Goal: Task Accomplishment & Management: Manage account settings

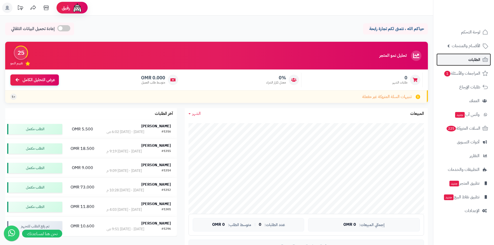
click at [473, 64] on link "الطلبات" at bounding box center [463, 59] width 54 height 12
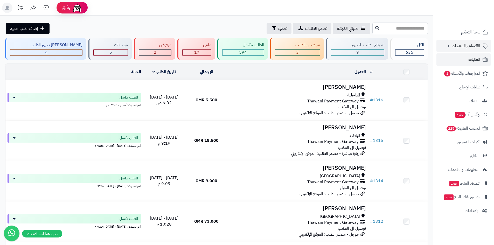
click at [458, 48] on span "الأقسام والمنتجات" at bounding box center [465, 45] width 28 height 7
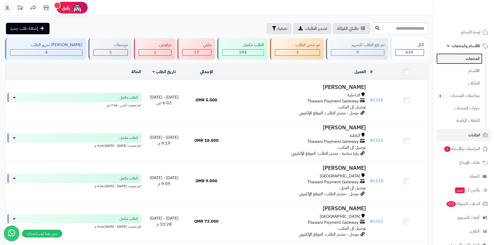
click at [458, 61] on link "المنتجات" at bounding box center [459, 58] width 46 height 11
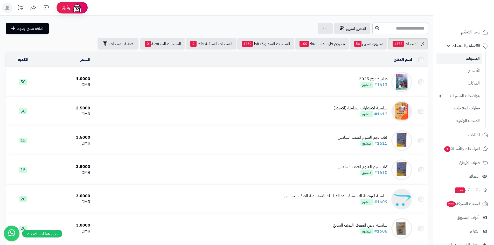
click at [411, 30] on input "text" at bounding box center [399, 29] width 55 height 12
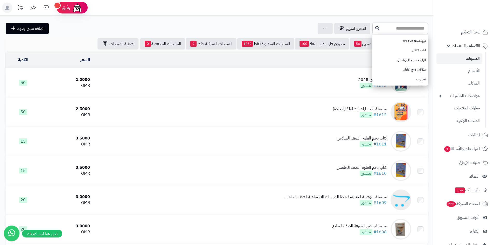
click at [403, 25] on input "text" at bounding box center [399, 29] width 55 height 12
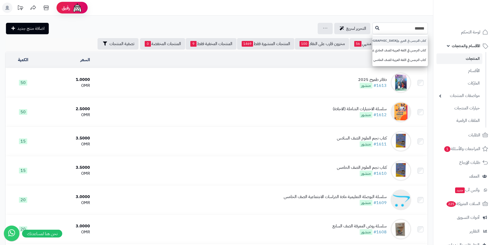
type input "******"
click at [412, 37] on link "كتاب النرجس في العربي والإسلامية للصف الثاني عشر" at bounding box center [399, 41] width 55 height 10
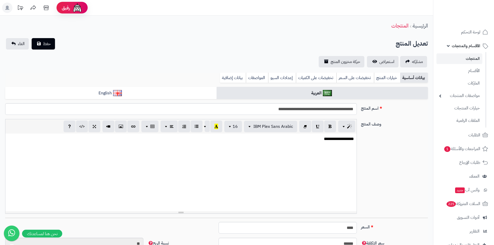
scroll to position [172, 0]
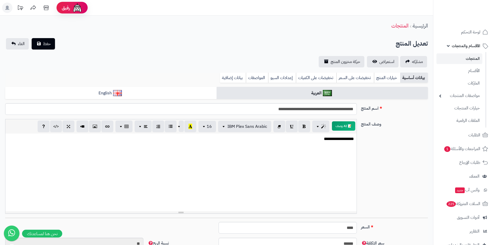
click at [466, 58] on link "المنتجات" at bounding box center [459, 58] width 46 height 11
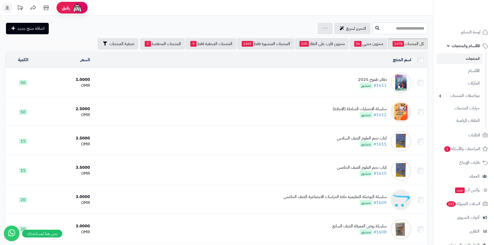
click at [412, 31] on input "text" at bounding box center [399, 29] width 55 height 12
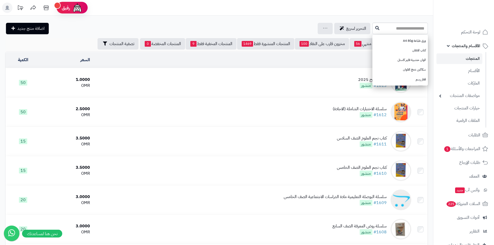
click at [469, 57] on link "المنتجات" at bounding box center [459, 58] width 46 height 11
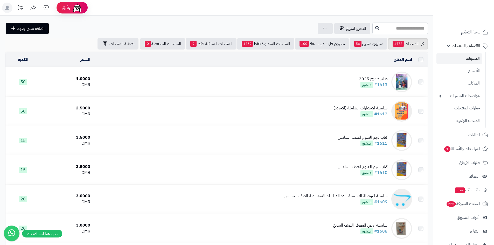
click at [418, 32] on input "text" at bounding box center [399, 29] width 55 height 12
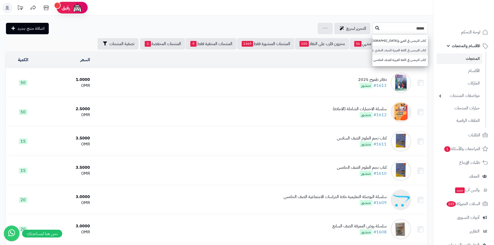
type input "*****"
click at [420, 51] on link "كتاب النرجس في اللغة العربية للصف الحادي عشر" at bounding box center [399, 51] width 55 height 10
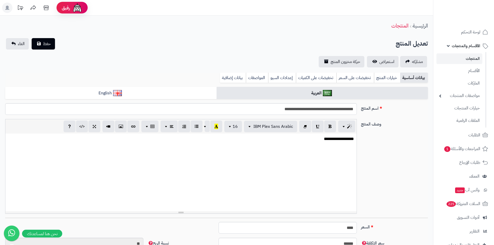
scroll to position [172, 0]
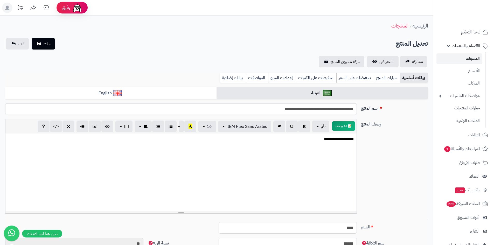
click at [467, 59] on link "المنتجات" at bounding box center [459, 58] width 46 height 11
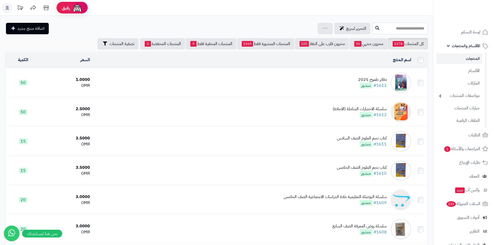
click at [400, 29] on input "text" at bounding box center [399, 29] width 55 height 12
type input "****"
click at [424, 41] on link "كتاب full marak" at bounding box center [399, 41] width 55 height 10
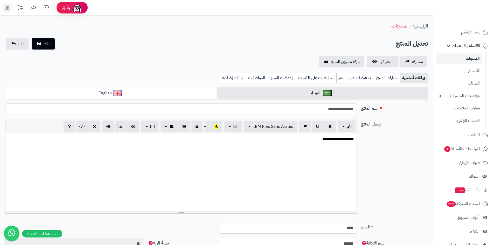
scroll to position [26, 0]
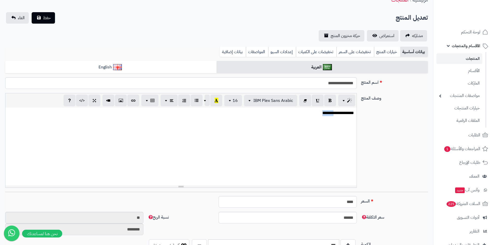
drag, startPoint x: 321, startPoint y: 115, endPoint x: 332, endPoint y: 113, distance: 10.4
click at [332, 113] on p "**********" at bounding box center [181, 113] width 346 height 6
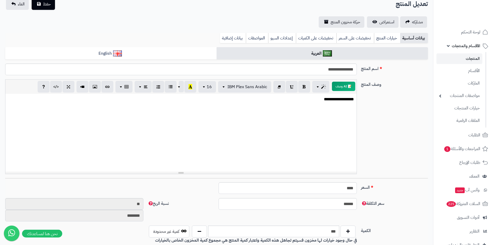
scroll to position [0, 0]
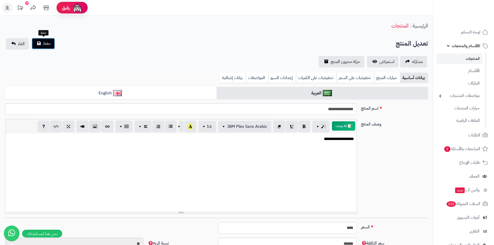
click at [46, 43] on span "حفظ" at bounding box center [47, 43] width 8 height 6
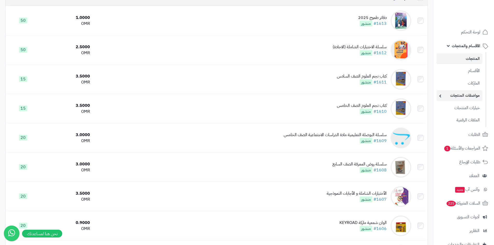
scroll to position [78, 0]
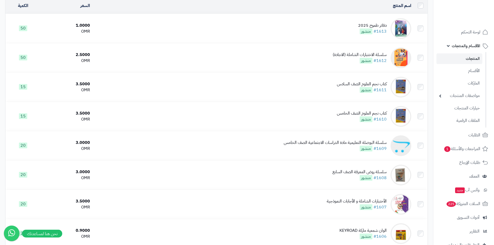
click at [466, 60] on link "المنتجات" at bounding box center [459, 58] width 46 height 11
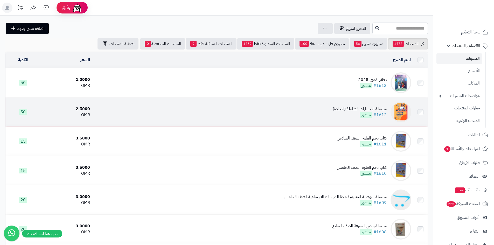
click at [355, 110] on div "سلسلة الاختبارات الشاملة (الاجادة)" at bounding box center [359, 109] width 54 height 6
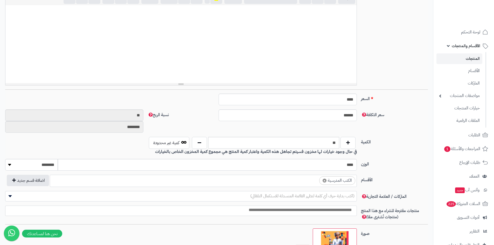
scroll to position [130, 0]
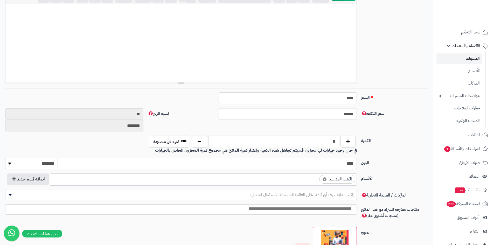
drag, startPoint x: 316, startPoint y: 140, endPoint x: 338, endPoint y: 141, distance: 22.8
click at [338, 141] on input "**" at bounding box center [273, 141] width 131 height 12
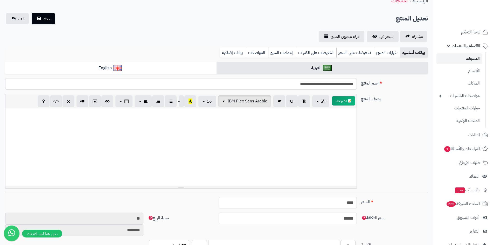
scroll to position [0, 0]
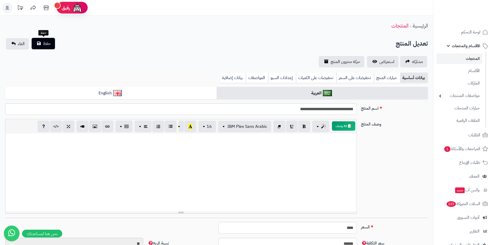
type input "*"
click at [43, 42] on span "حفظ" at bounding box center [47, 43] width 8 height 6
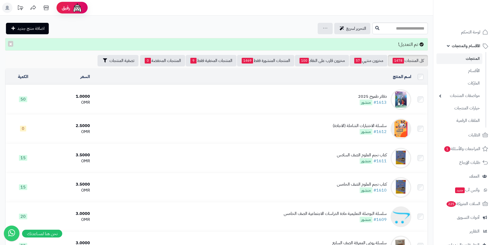
click at [454, 63] on link "المنتجات" at bounding box center [459, 58] width 46 height 11
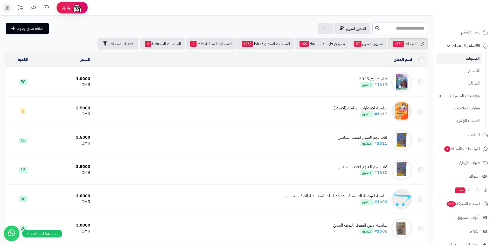
click at [394, 29] on input "text" at bounding box center [399, 29] width 55 height 12
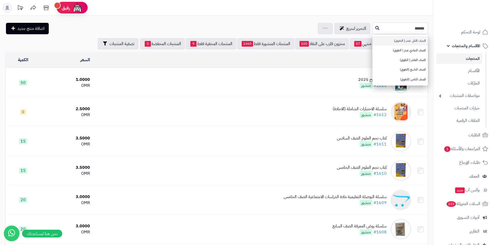
type input "******"
click at [404, 42] on link "الصف الثاني عشر ( التفوق)" at bounding box center [399, 41] width 55 height 10
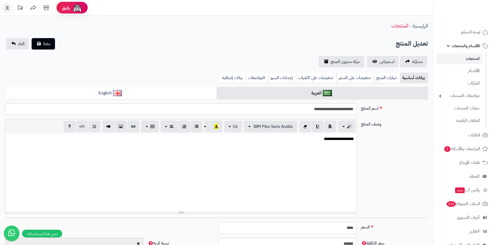
scroll to position [192, 0]
click at [463, 62] on link "المنتجات" at bounding box center [459, 58] width 46 height 11
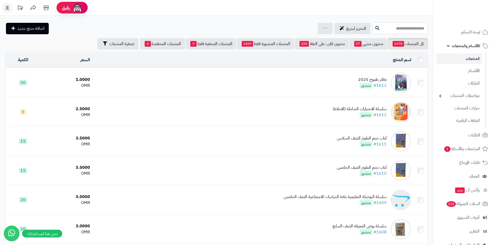
click at [396, 29] on input "text" at bounding box center [399, 29] width 55 height 12
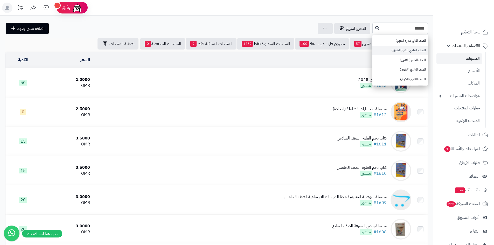
type input "******"
click at [403, 49] on link "الصف الحادي عشر ( التفوق)" at bounding box center [399, 51] width 55 height 10
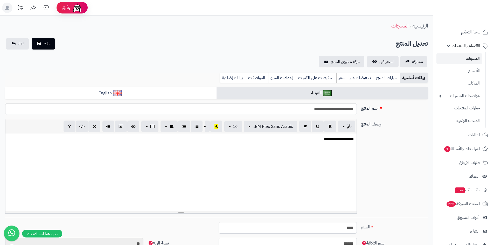
scroll to position [192, 0]
click at [469, 61] on link "المنتجات" at bounding box center [459, 58] width 46 height 11
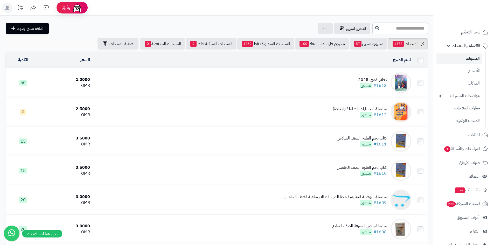
click at [400, 30] on input "text" at bounding box center [399, 29] width 55 height 12
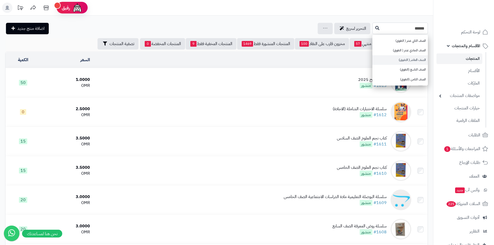
type input "******"
click at [399, 61] on link "الصف العاشر ( التفوق)" at bounding box center [399, 60] width 55 height 10
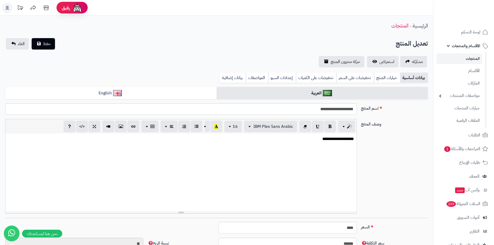
scroll to position [192, 0]
click at [472, 59] on link "المنتجات" at bounding box center [459, 58] width 46 height 11
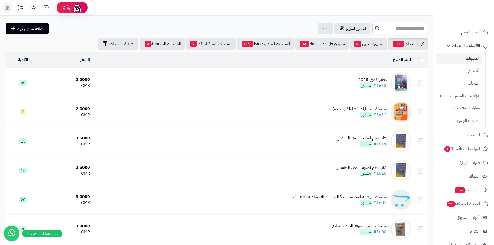
click at [407, 28] on input "text" at bounding box center [399, 29] width 55 height 12
type input "******"
click at [404, 41] on link "سلسلة الاختبارات الشاملة (الاجادة)" at bounding box center [399, 41] width 55 height 10
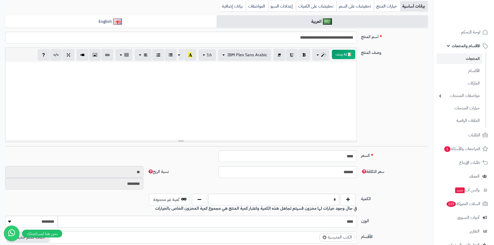
scroll to position [104, 0]
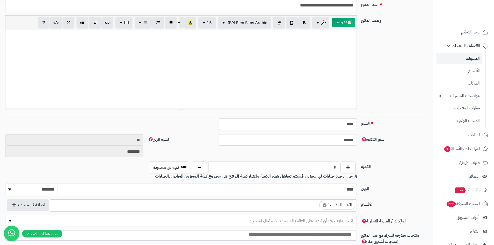
click at [474, 58] on link "المنتجات" at bounding box center [459, 58] width 46 height 11
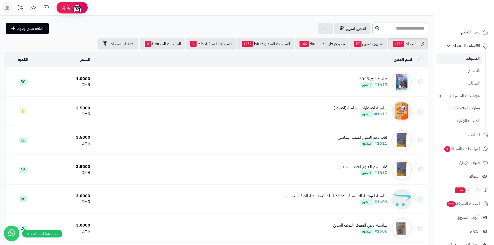
click at [394, 28] on input "text" at bounding box center [399, 29] width 55 height 12
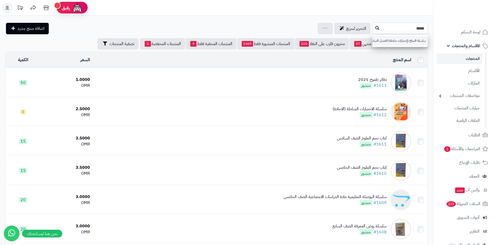
type input "*****"
click at [390, 42] on link "سلسلة النجاح (إختبارات شاملة) الفصل الدراسي الثاني" at bounding box center [399, 41] width 55 height 10
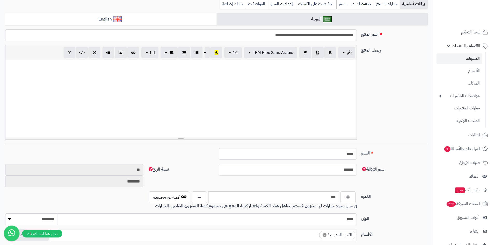
scroll to position [104, 0]
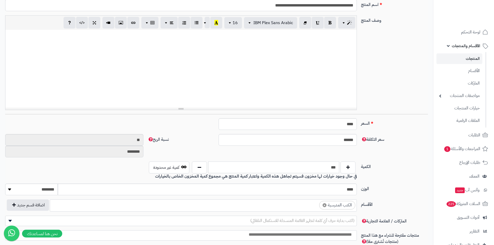
drag, startPoint x: 323, startPoint y: 169, endPoint x: 339, endPoint y: 174, distance: 16.9
click at [339, 174] on div "*** كمية غير محدودة في حال وجود خيارات لها مخزون فسيتم تجاهل هذه الكمية واعتبار…" at bounding box center [251, 170] width 213 height 18
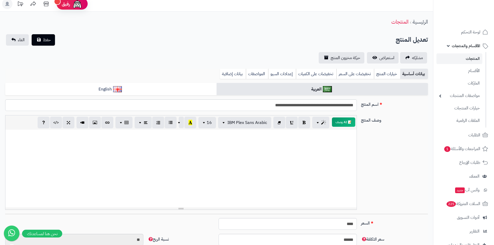
scroll to position [0, 0]
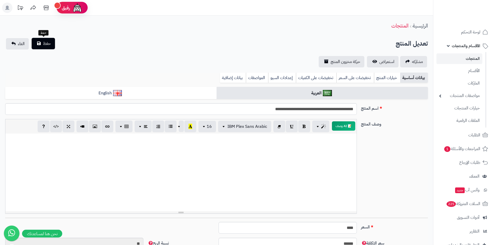
type input "*"
click at [45, 43] on span "حفظ" at bounding box center [47, 43] width 8 height 6
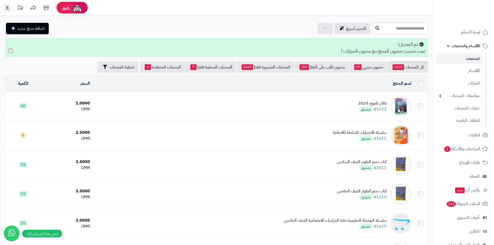
click at [463, 59] on link "المنتجات" at bounding box center [459, 58] width 46 height 11
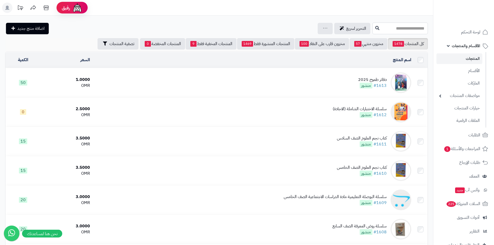
click at [408, 29] on input "text" at bounding box center [399, 29] width 55 height 12
type input "******"
click at [414, 42] on link "نور البيان" at bounding box center [399, 41] width 55 height 10
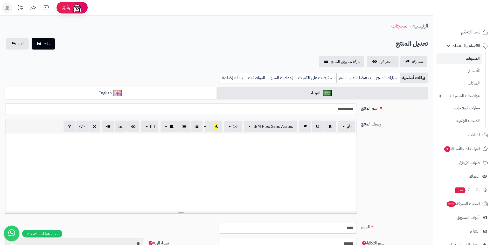
scroll to position [237, 0]
click at [468, 62] on link "المنتجات" at bounding box center [459, 58] width 46 height 11
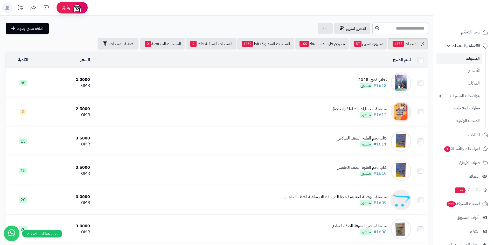
click at [395, 28] on input "text" at bounding box center [399, 29] width 55 height 12
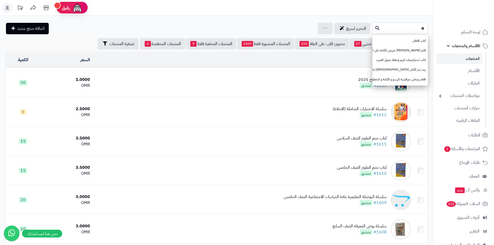
type input "*"
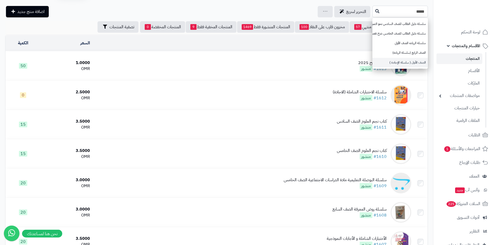
scroll to position [26, 0]
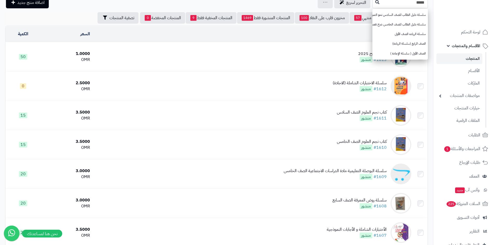
click at [304, 31] on div "اسم المنتج" at bounding box center [252, 34] width 317 height 6
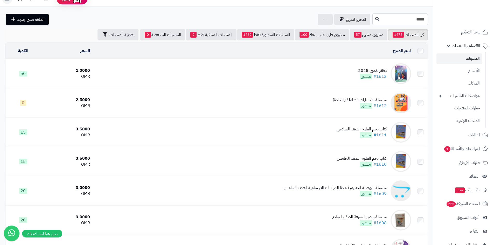
scroll to position [0, 0]
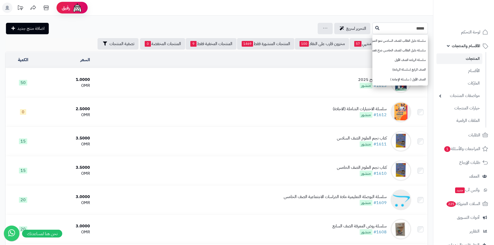
drag, startPoint x: 398, startPoint y: 30, endPoint x: 425, endPoint y: 35, distance: 27.5
click at [425, 34] on div "***** سلسلة دليل الطالب للصف السادس نحو التميز والإبداع سلسلة دليل الطالب للصف …" at bounding box center [399, 29] width 55 height 12
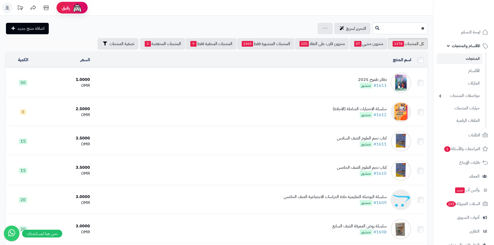
type input "*"
type input "**********"
click at [415, 41] on link "سلسلة روض المعرفة اللغة الانجليزية للصف الخامس" at bounding box center [399, 41] width 55 height 10
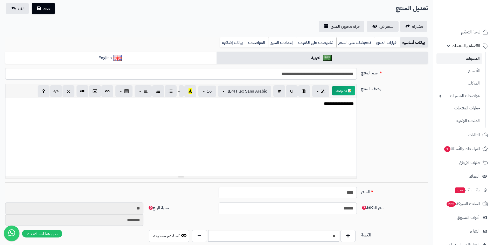
scroll to position [26, 0]
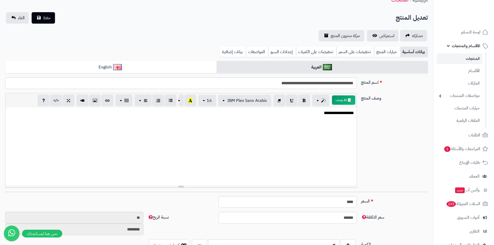
click at [313, 116] on div "**********" at bounding box center [180, 147] width 351 height 78
click at [50, 20] on span "حفظ" at bounding box center [47, 18] width 8 height 6
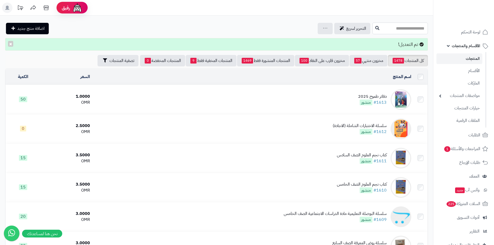
click at [418, 31] on input "text" at bounding box center [399, 29] width 55 height 12
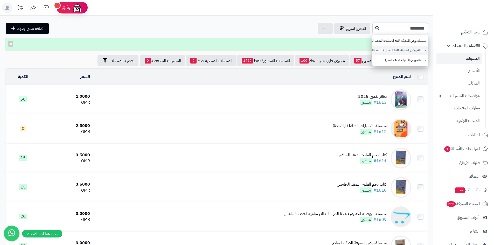
type input "*********"
click at [412, 48] on link "سلسلة روض المعرفة اللغة النجليزية للصف السادس" at bounding box center [399, 51] width 55 height 10
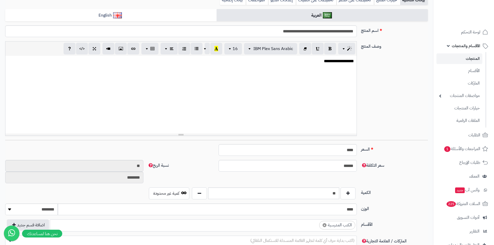
scroll to position [172, 0]
click at [315, 60] on p "**********" at bounding box center [181, 61] width 346 height 6
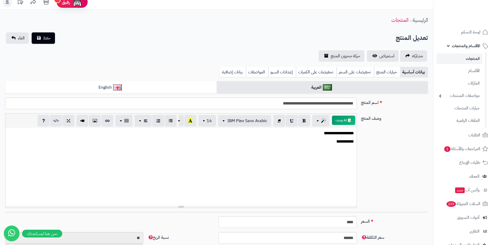
scroll to position [0, 0]
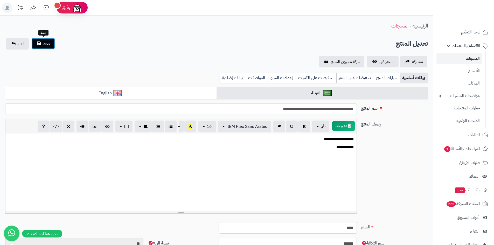
click at [44, 41] on span "حفظ" at bounding box center [47, 43] width 8 height 6
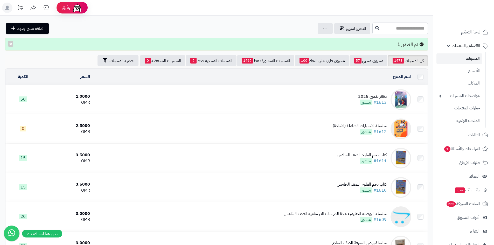
click at [416, 26] on input "text" at bounding box center [399, 29] width 55 height 12
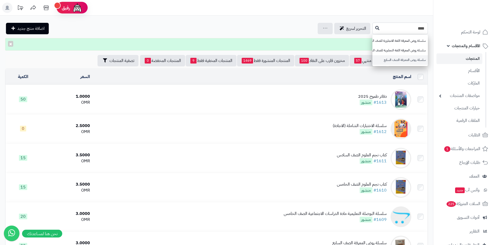
type input "***"
click at [404, 59] on link "سلسلة روض المعرفة الصف السابع" at bounding box center [399, 60] width 55 height 10
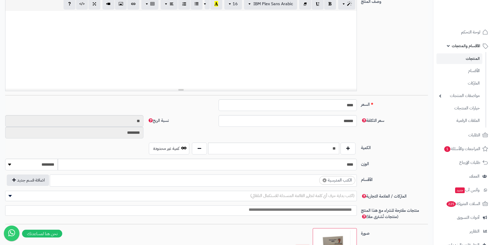
scroll to position [130, 0]
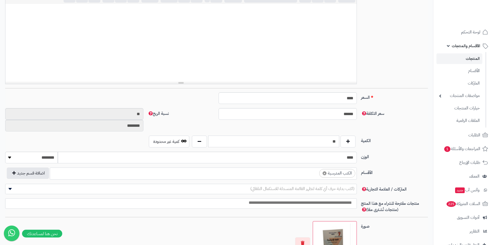
drag, startPoint x: 322, startPoint y: 142, endPoint x: 338, endPoint y: 139, distance: 16.1
click at [338, 139] on input "**" at bounding box center [273, 141] width 131 height 12
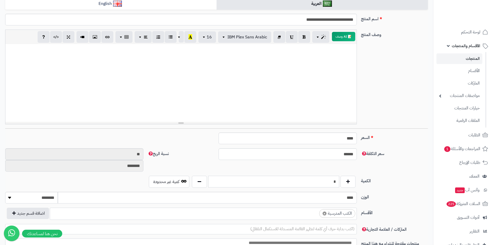
scroll to position [0, 0]
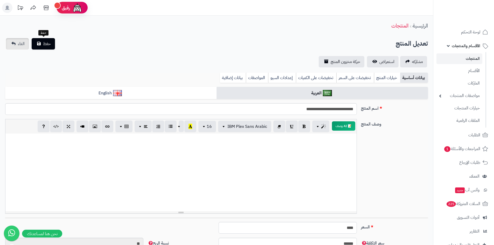
type input "*"
click at [19, 38] on link "الغاء" at bounding box center [17, 43] width 23 height 11
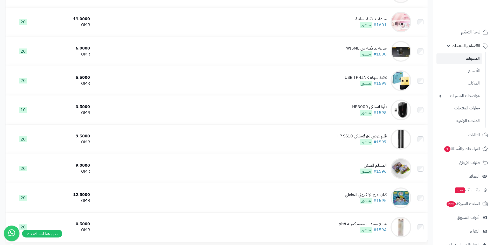
scroll to position [465, 0]
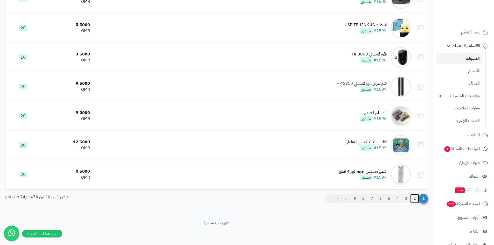
click at [412, 197] on link "2" at bounding box center [414, 198] width 9 height 9
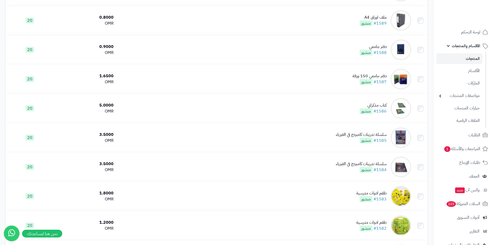
scroll to position [181, 0]
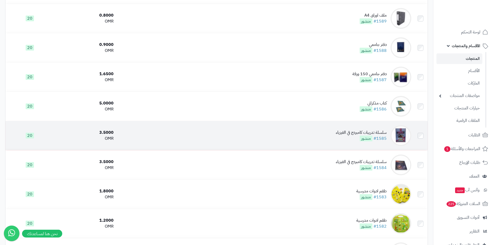
click at [377, 132] on div "سلسلة تدريبات كامبردج في الفيزياء" at bounding box center [360, 133] width 51 height 6
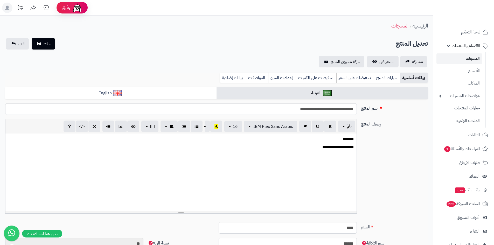
scroll to position [172, 0]
click at [319, 148] on p "**********" at bounding box center [181, 147] width 346 height 6
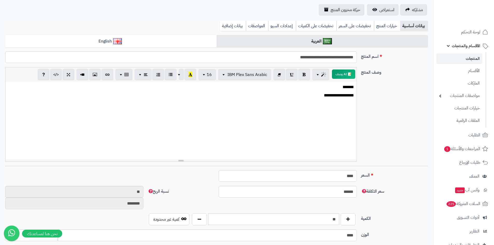
scroll to position [0, 0]
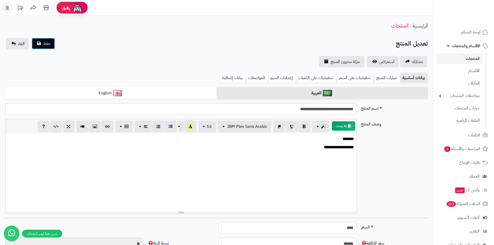
click at [47, 43] on span "حفظ" at bounding box center [47, 43] width 8 height 6
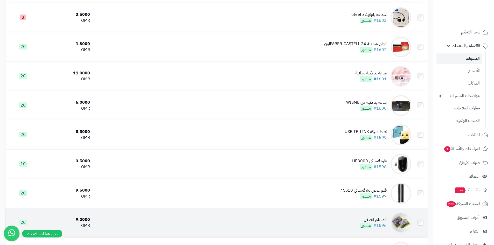
scroll to position [481, 0]
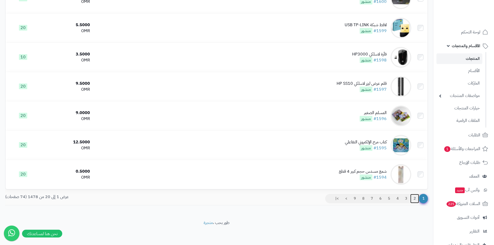
click at [411, 197] on link "2" at bounding box center [414, 198] width 9 height 9
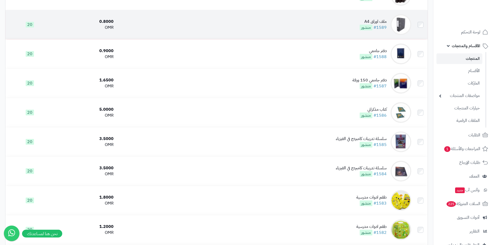
scroll to position [207, 0]
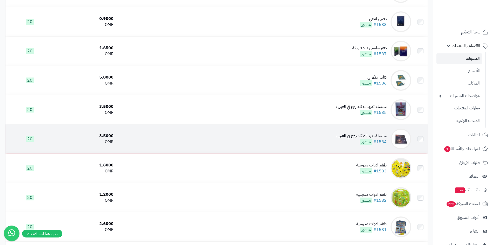
click at [359, 134] on div "سلسلة تدريبات كامبردج في الفيزياء" at bounding box center [360, 136] width 51 height 6
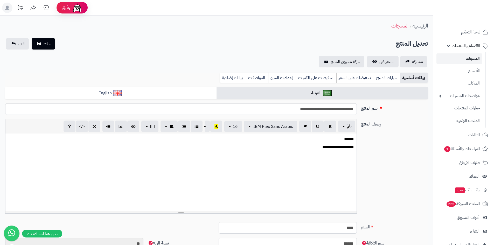
scroll to position [172, 0]
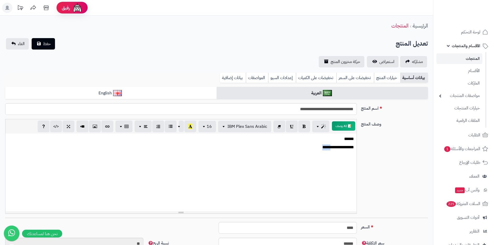
drag, startPoint x: 317, startPoint y: 146, endPoint x: 328, endPoint y: 147, distance: 11.2
click at [328, 147] on p "**********" at bounding box center [181, 147] width 346 height 6
click at [51, 43] on button "حفظ" at bounding box center [43, 43] width 23 height 11
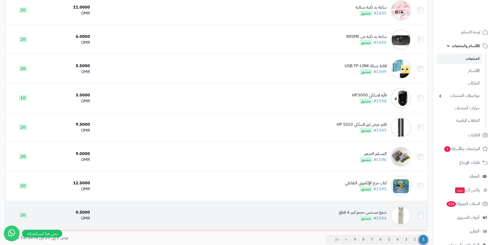
scroll to position [481, 0]
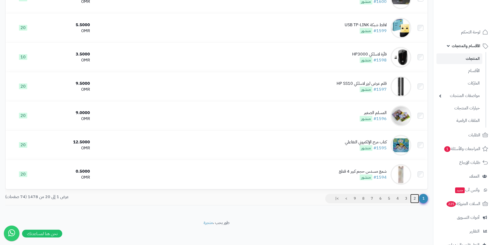
click at [415, 195] on link "2" at bounding box center [414, 198] width 9 height 9
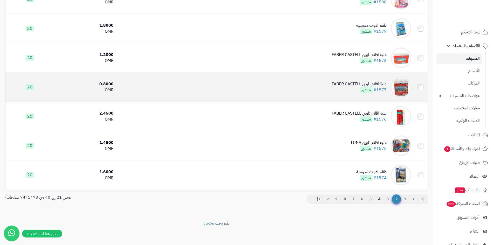
scroll to position [465, 0]
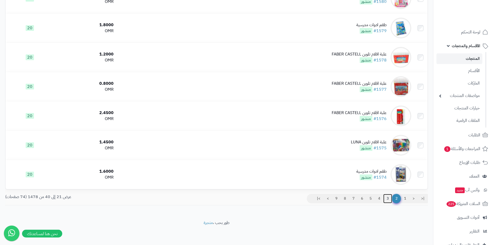
click at [388, 196] on link "3" at bounding box center [387, 198] width 9 height 9
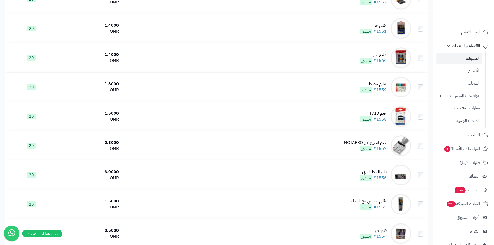
scroll to position [440, 0]
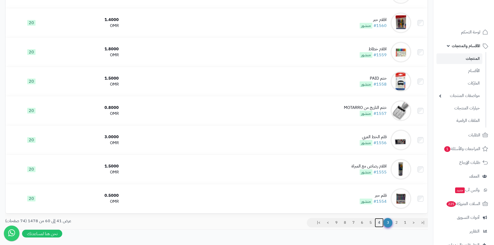
click at [380, 218] on link "4" at bounding box center [378, 222] width 9 height 9
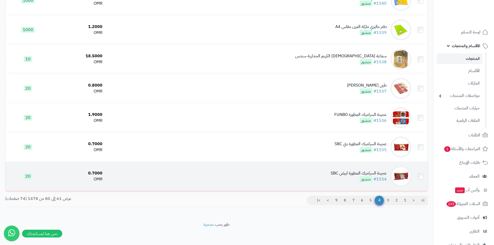
scroll to position [465, 0]
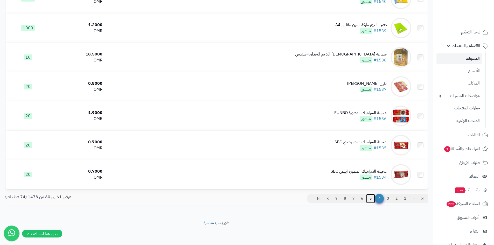
click at [371, 199] on link "5" at bounding box center [370, 198] width 9 height 9
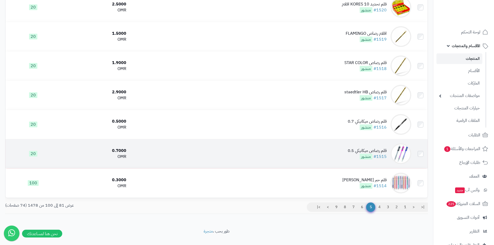
scroll to position [465, 0]
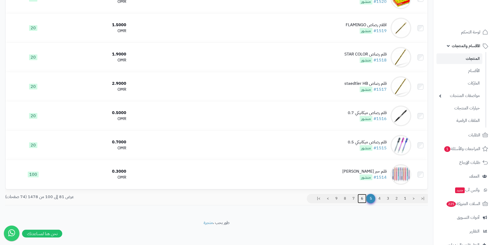
click at [361, 196] on link "6" at bounding box center [361, 198] width 9 height 9
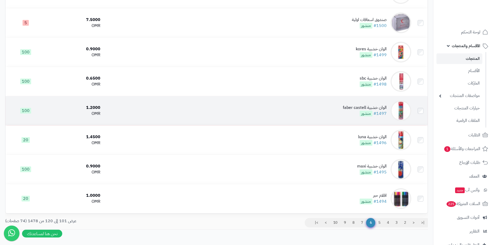
scroll to position [465, 0]
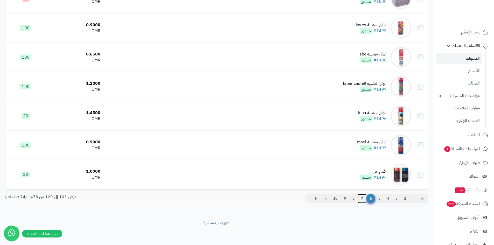
click at [359, 197] on link "7" at bounding box center [361, 198] width 9 height 9
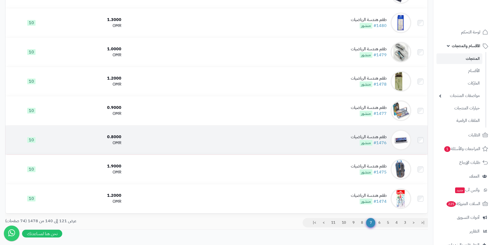
scroll to position [465, 0]
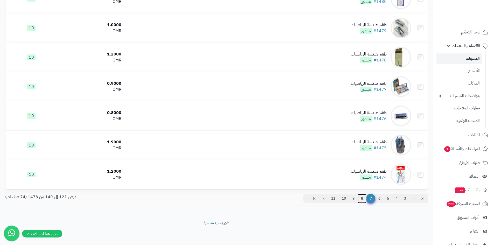
click at [362, 197] on link "8" at bounding box center [361, 198] width 9 height 9
